Goal: Navigation & Orientation: Find specific page/section

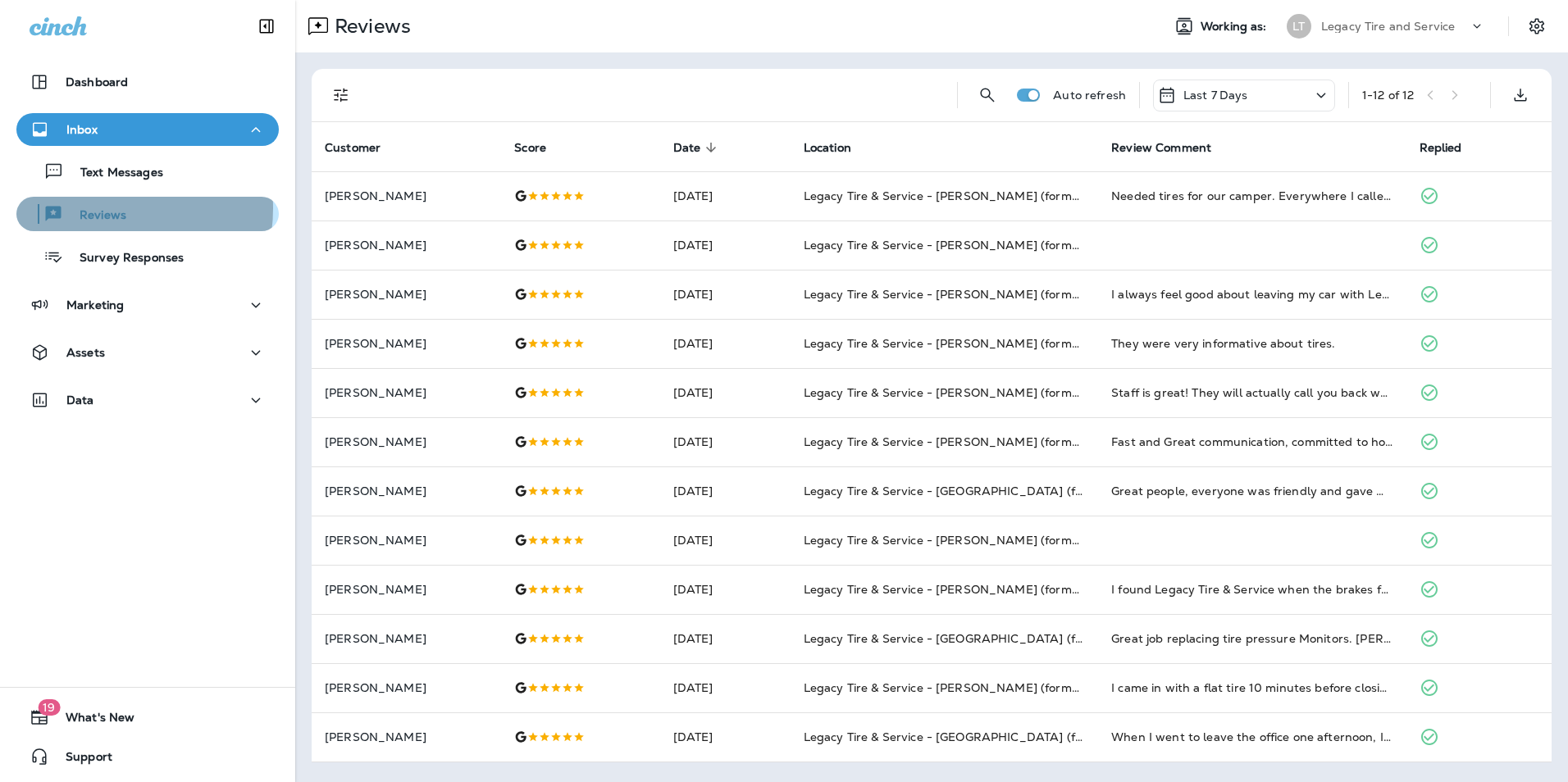
click at [96, 208] on p "Reviews" at bounding box center [95, 216] width 63 height 15
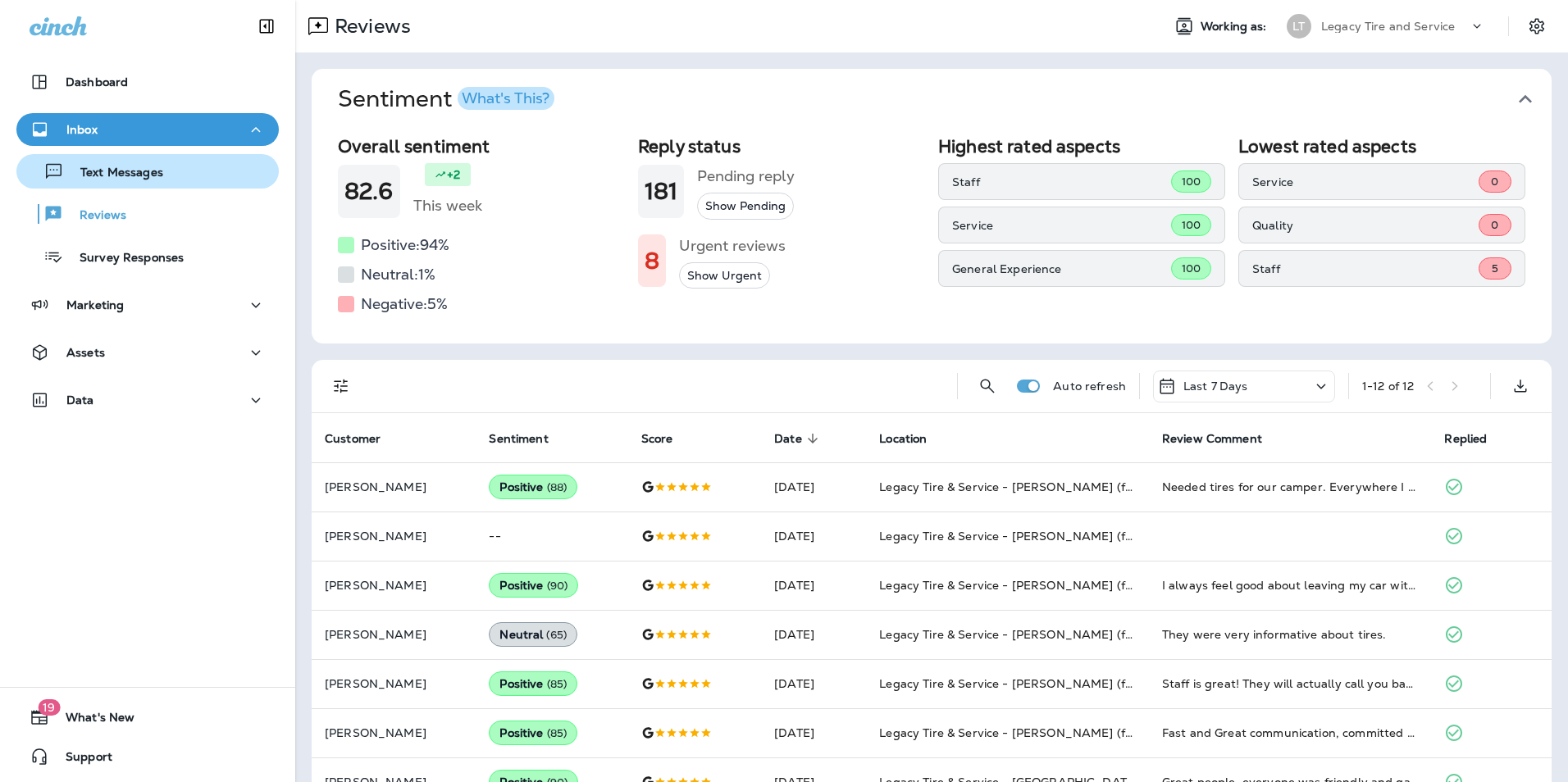
click at [169, 182] on div "Text Messages" at bounding box center [148, 171] width 250 height 25
